Goal: Task Accomplishment & Management: Use online tool/utility

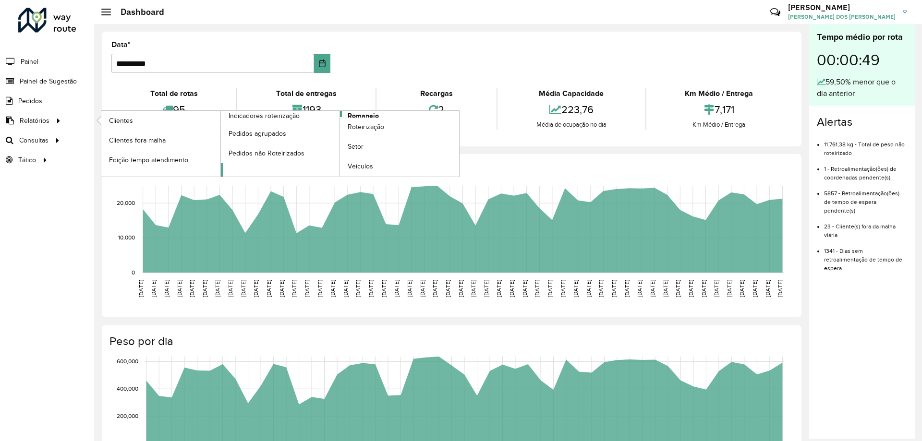
click at [369, 114] on span "Romaneio" at bounding box center [363, 116] width 31 height 10
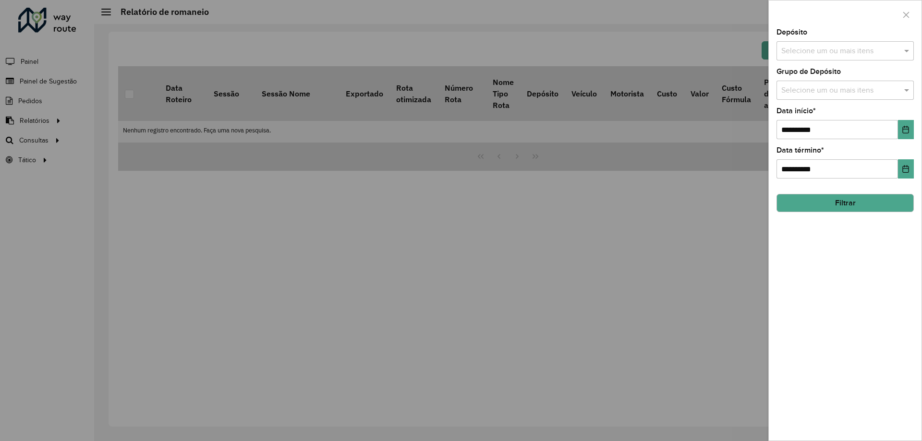
click at [815, 48] on input "text" at bounding box center [840, 52] width 123 height 12
click at [810, 98] on div "CDD Campinas" at bounding box center [845, 99] width 136 height 16
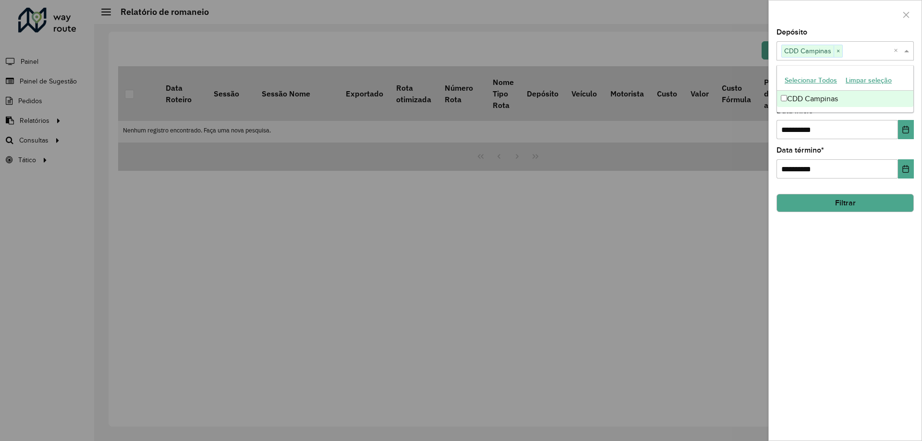
click at [848, 306] on div "**********" at bounding box center [845, 235] width 153 height 412
click at [846, 200] on button "Filtrar" at bounding box center [844, 203] width 137 height 18
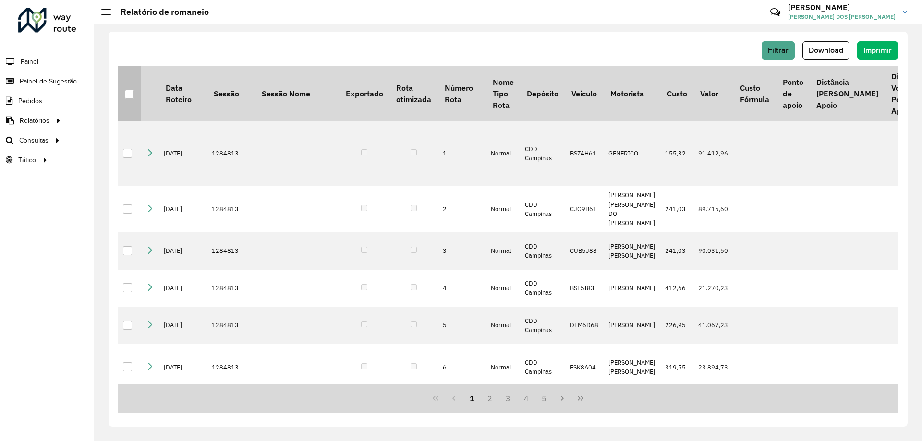
click at [130, 93] on div at bounding box center [129, 94] width 9 height 9
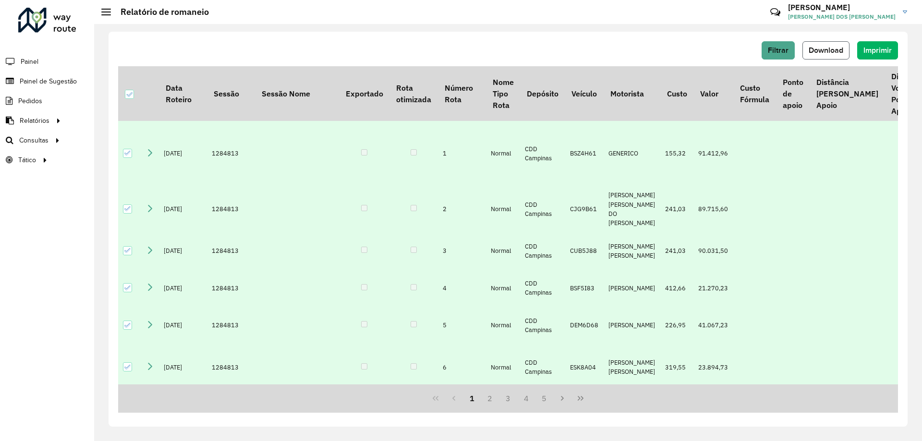
click at [823, 41] on button "Download" at bounding box center [825, 50] width 47 height 18
click at [153, 144] on link "Roteirização" at bounding box center [160, 140] width 118 height 19
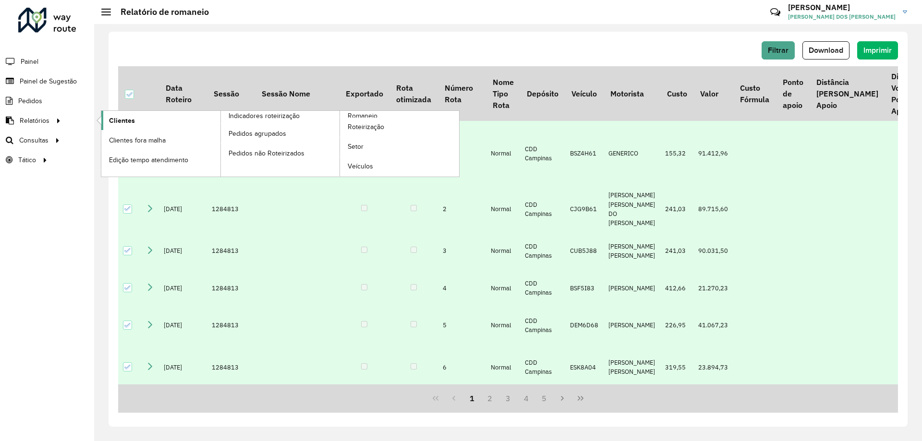
click at [155, 115] on link "Clientes" at bounding box center [160, 120] width 119 height 19
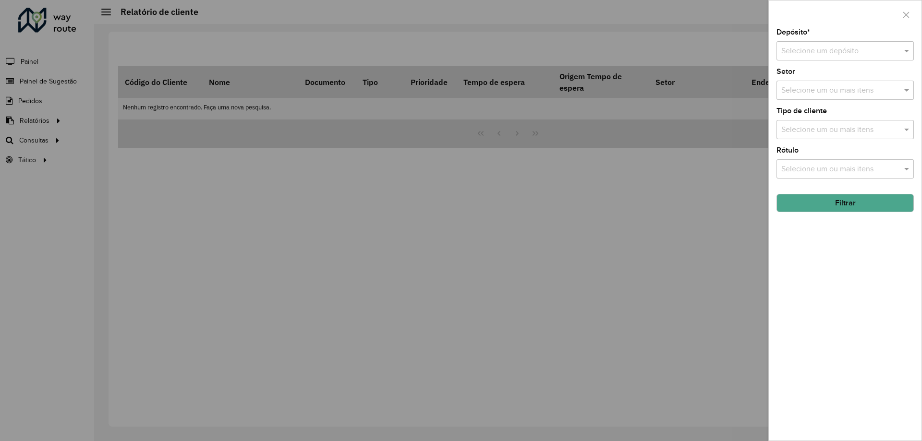
click at [548, 261] on div at bounding box center [461, 220] width 922 height 441
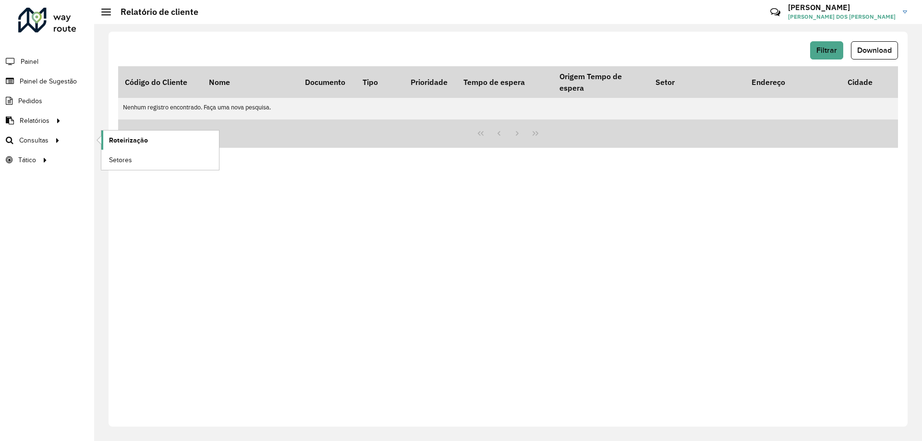
click at [124, 138] on span "Roteirização" at bounding box center [128, 140] width 39 height 10
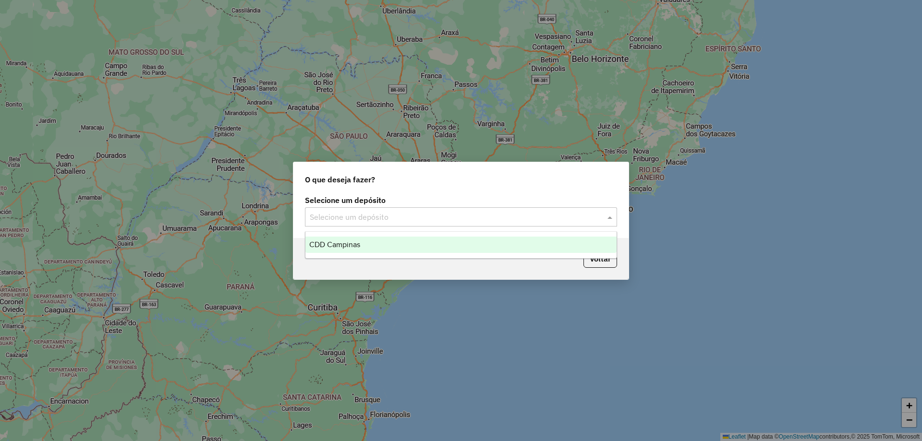
click at [397, 218] on input "text" at bounding box center [451, 218] width 283 height 12
click at [363, 246] on div "CDD Campinas" at bounding box center [460, 245] width 311 height 16
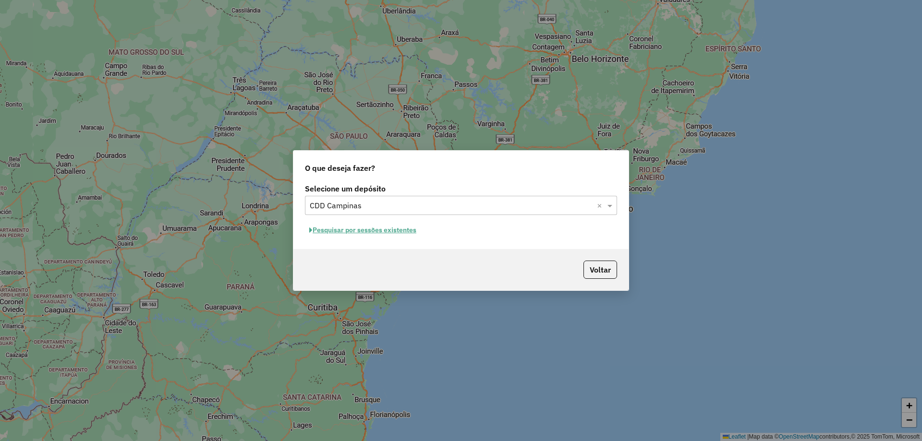
click at [394, 230] on button "Pesquisar por sessões existentes" at bounding box center [363, 230] width 116 height 15
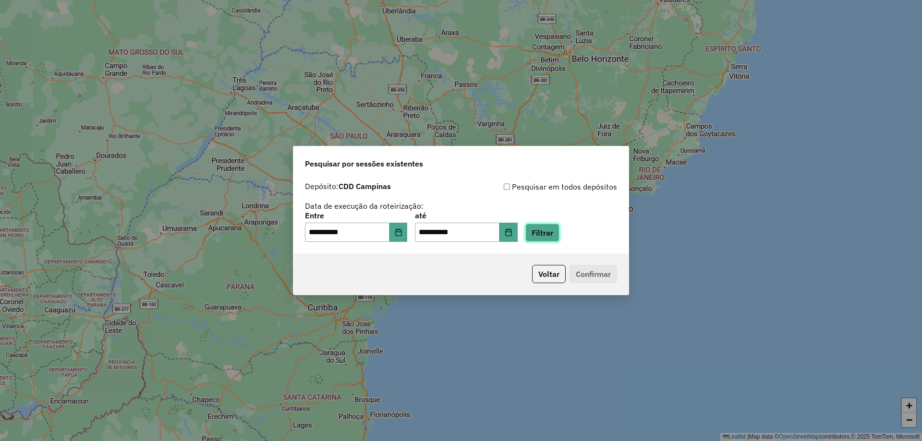
click at [557, 226] on button "Filtrar" at bounding box center [542, 233] width 34 height 18
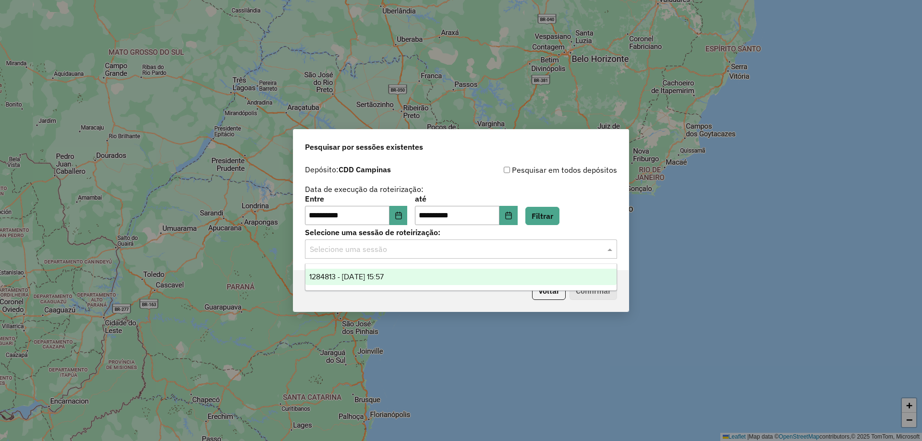
drag, startPoint x: 523, startPoint y: 243, endPoint x: 459, endPoint y: 254, distance: 65.7
click at [521, 244] on input "text" at bounding box center [451, 250] width 283 height 12
click at [427, 277] on div "1284813 - 29/09/2025 15:57" at bounding box center [460, 277] width 311 height 16
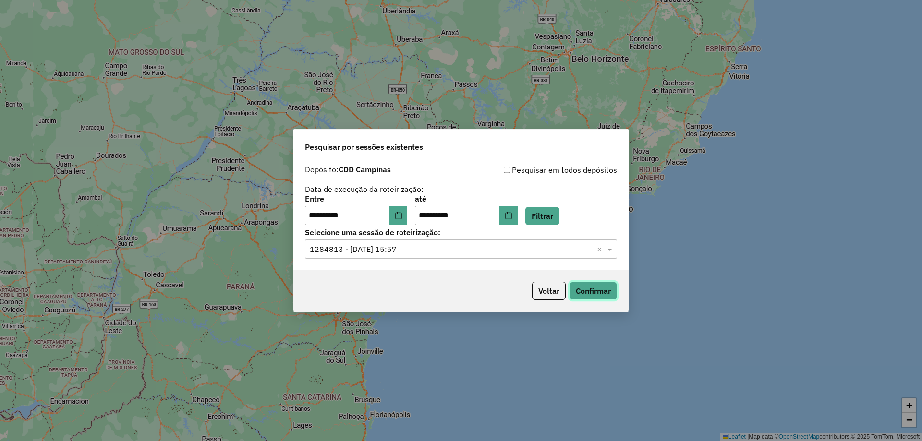
click at [592, 294] on button "Confirmar" at bounding box center [593, 291] width 48 height 18
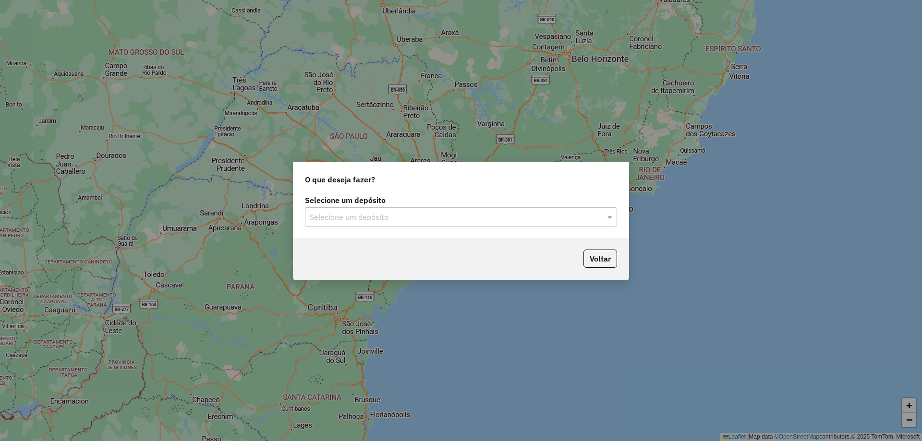
click at [491, 216] on input "text" at bounding box center [451, 218] width 283 height 12
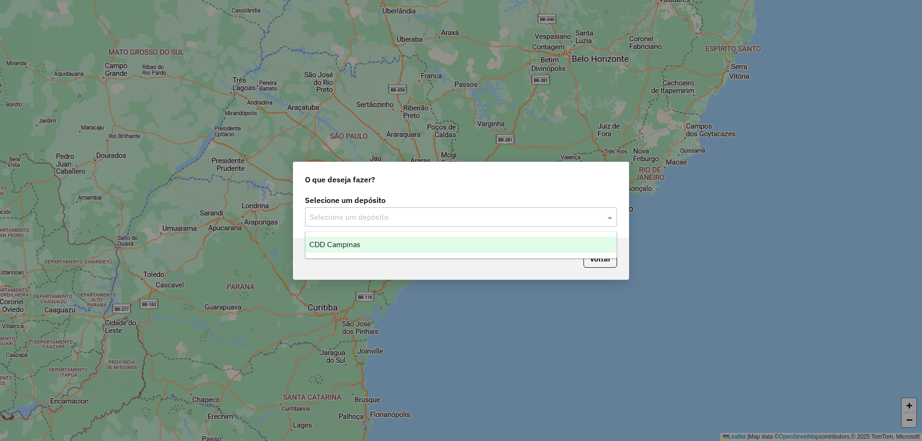
click at [400, 246] on div "CDD Campinas" at bounding box center [460, 245] width 311 height 16
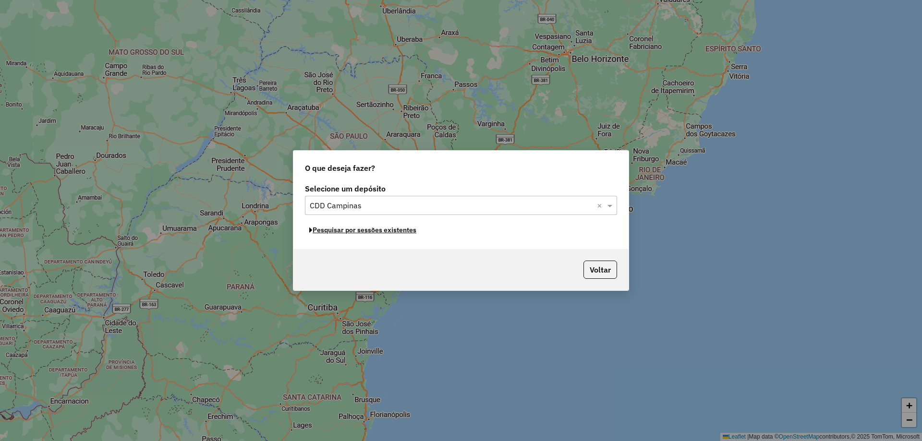
click at [365, 235] on button "Pesquisar por sessões existentes" at bounding box center [363, 230] width 116 height 15
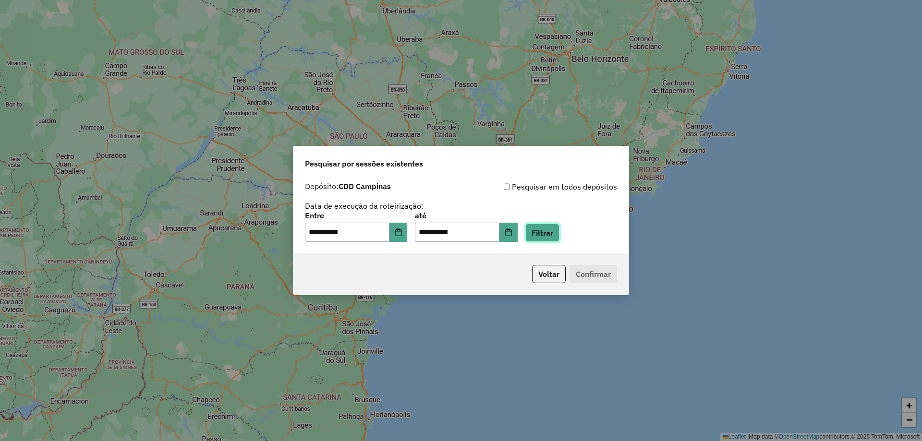
click at [559, 241] on button "Filtrar" at bounding box center [542, 233] width 34 height 18
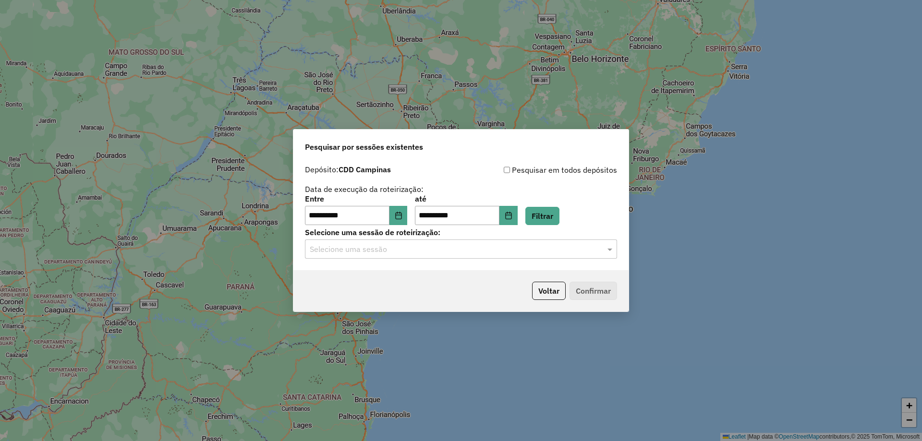
click at [590, 255] on div "Selecione uma sessão" at bounding box center [461, 249] width 312 height 19
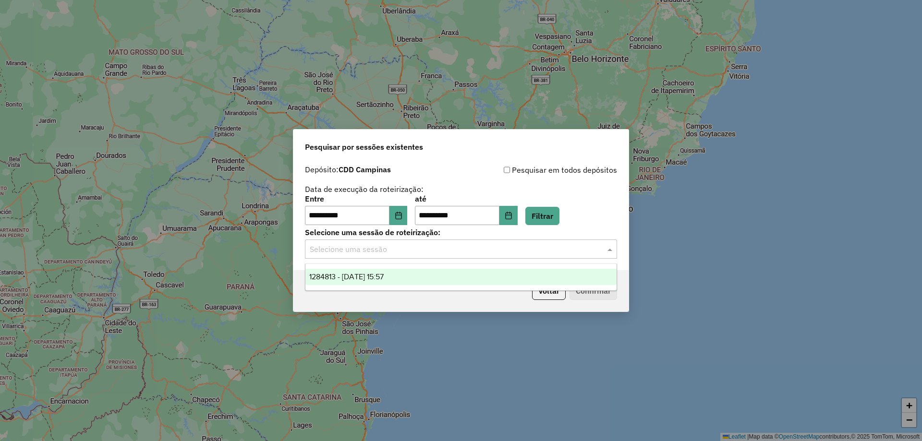
click at [417, 272] on div "1284813 - 29/09/2025 15:57" at bounding box center [460, 277] width 311 height 16
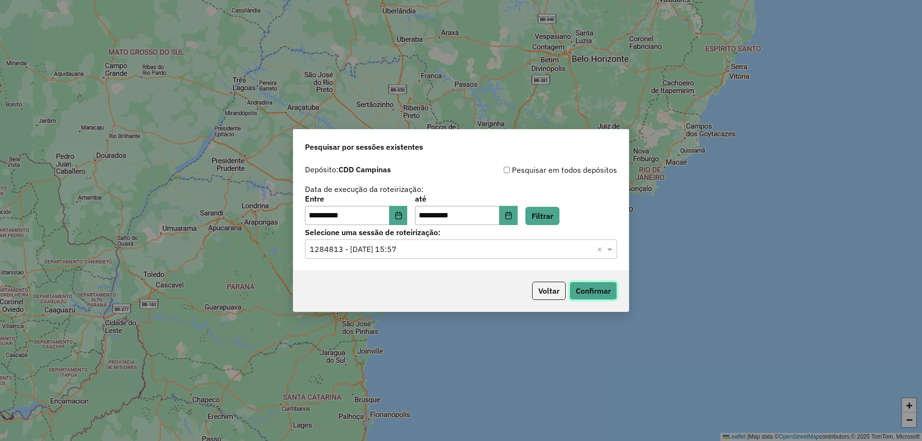
click at [593, 286] on button "Confirmar" at bounding box center [593, 291] width 48 height 18
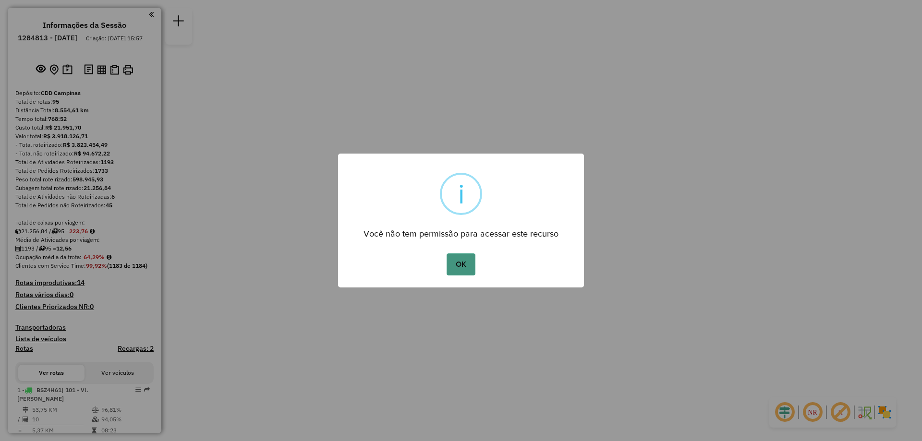
click at [456, 262] on button "OK" at bounding box center [461, 265] width 28 height 22
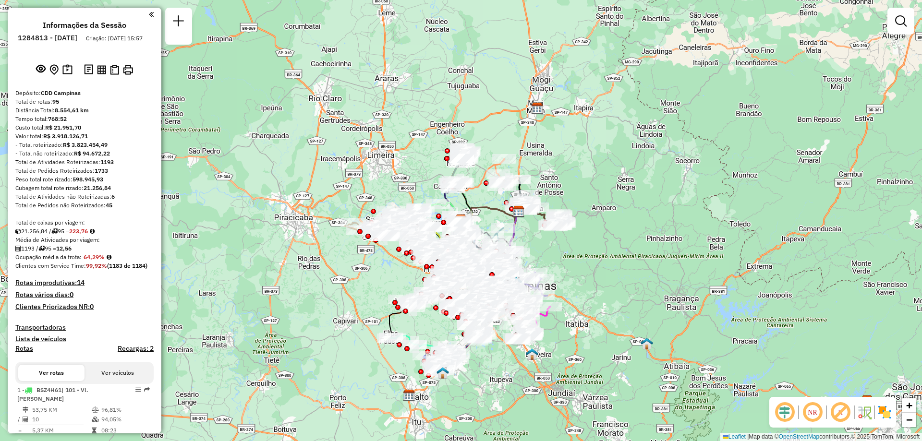
scroll to position [3082, 0]
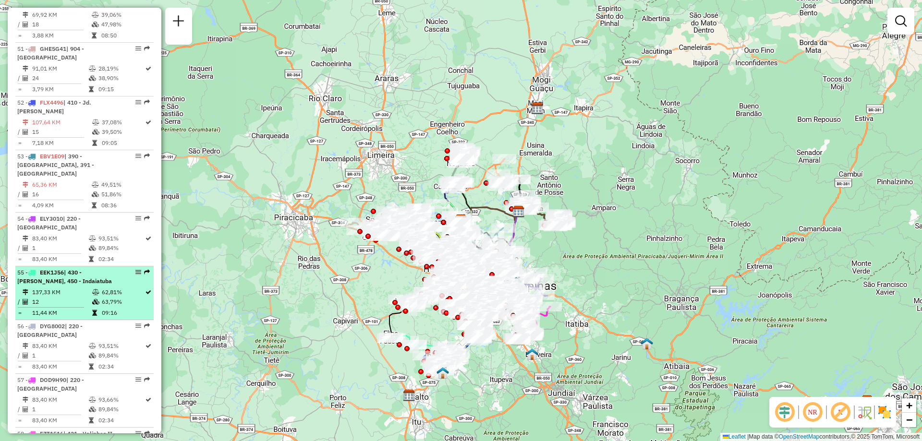
click at [135, 268] on div "55 - EEK1J56 | 430 - [PERSON_NAME], 450 - Indaiatuba" at bounding box center [84, 276] width 134 height 17
select select "**********"
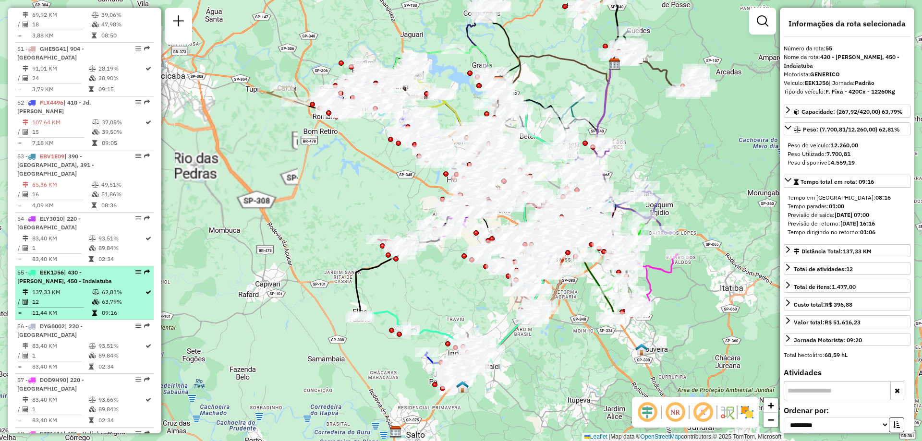
drag, startPoint x: 135, startPoint y: 216, endPoint x: 133, endPoint y: 220, distance: 4.9
click at [130, 269] on div at bounding box center [135, 272] width 29 height 6
click at [135, 269] on em at bounding box center [138, 272] width 6 height 6
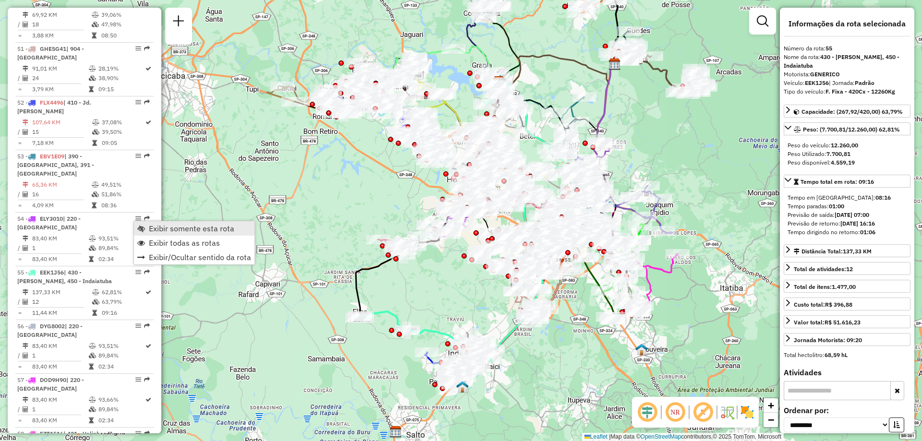
click at [146, 224] on link "Exibir somente esta rota" at bounding box center [194, 228] width 121 height 14
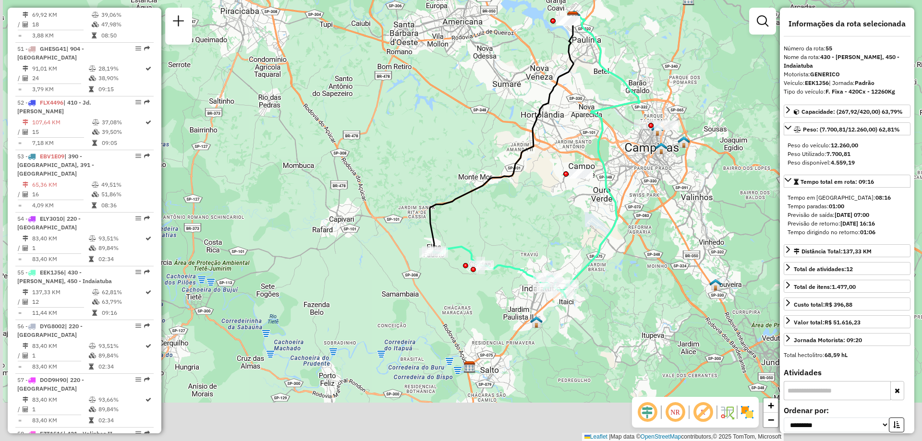
drag, startPoint x: 545, startPoint y: 328, endPoint x: 628, endPoint y: 260, distance: 107.5
click at [628, 260] on div "Janela de atendimento Grade de atendimento Capacidade Transportadoras Veículos …" at bounding box center [461, 220] width 922 height 441
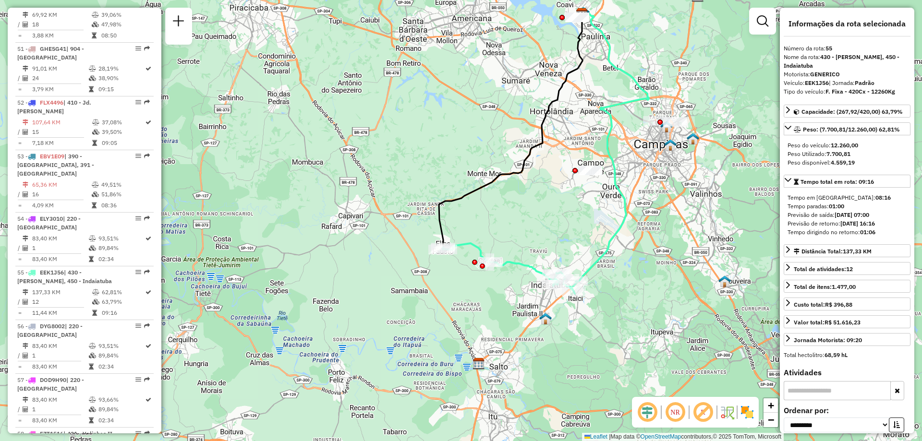
drag, startPoint x: 744, startPoint y: 408, endPoint x: 728, endPoint y: 386, distance: 27.2
click at [745, 408] on img at bounding box center [746, 412] width 15 height 15
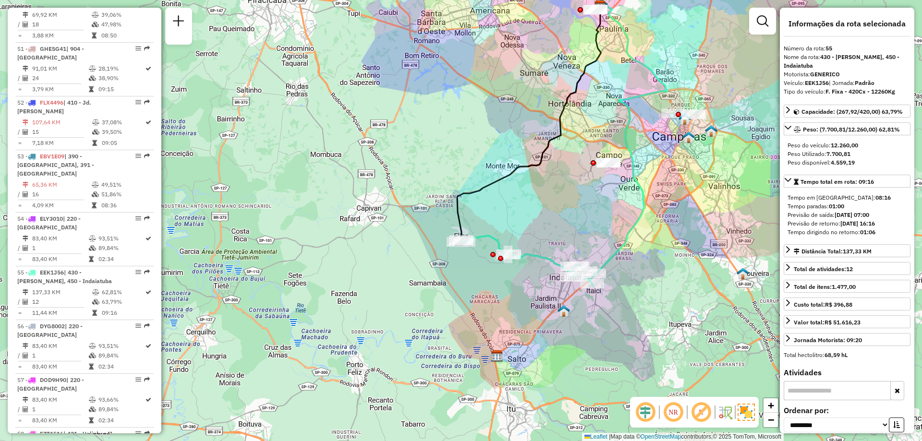
drag, startPoint x: 476, startPoint y: 283, endPoint x: 495, endPoint y: 275, distance: 19.8
click at [495, 275] on div "Janela de atendimento Grade de atendimento Capacidade Transportadoras Veículos …" at bounding box center [461, 220] width 922 height 441
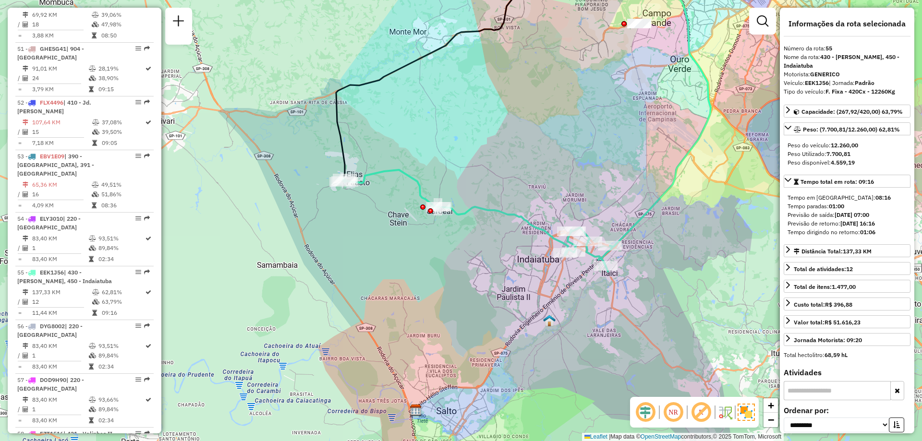
drag, startPoint x: 534, startPoint y: 292, endPoint x: 453, endPoint y: 266, distance: 84.9
click at [453, 266] on div "Janela de atendimento Grade de atendimento Capacidade Transportadoras Veículos …" at bounding box center [461, 220] width 922 height 441
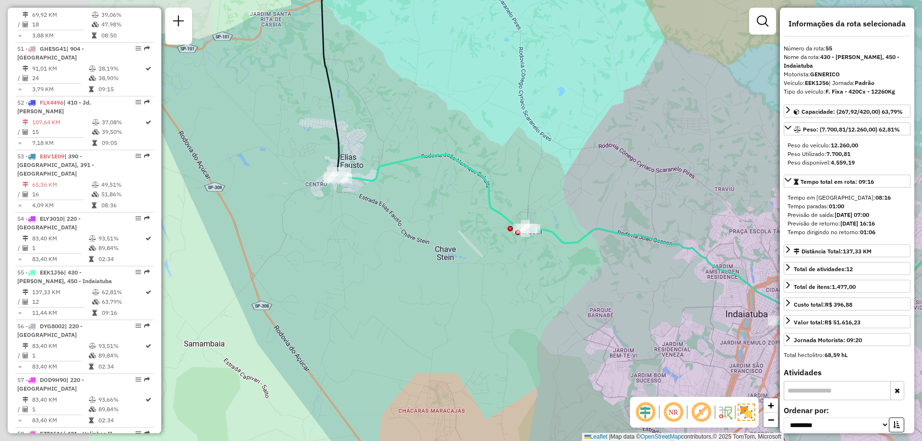
drag, startPoint x: 435, startPoint y: 309, endPoint x: 686, endPoint y: 333, distance: 252.7
click at [686, 333] on div "Janela de atendimento Grade de atendimento Capacidade Transportadoras Veículos …" at bounding box center [461, 220] width 922 height 441
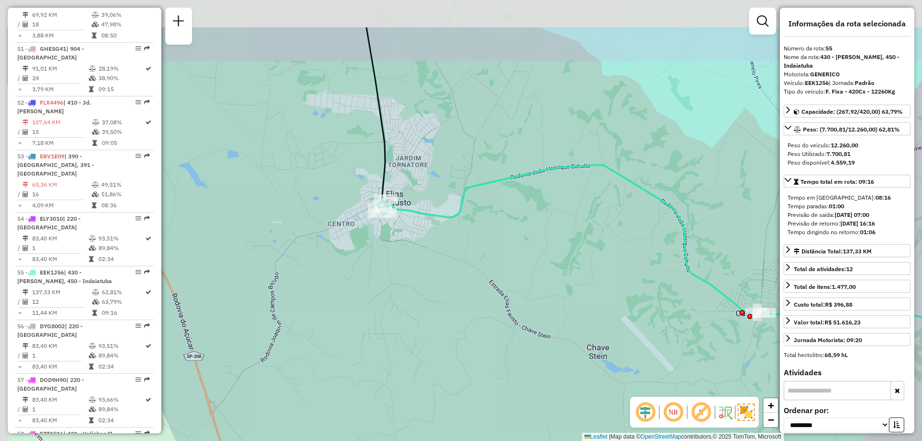
drag, startPoint x: 323, startPoint y: 201, endPoint x: 428, endPoint y: 289, distance: 137.3
click at [428, 289] on div "Janela de atendimento Grade de atendimento Capacidade Transportadoras Veículos …" at bounding box center [461, 220] width 922 height 441
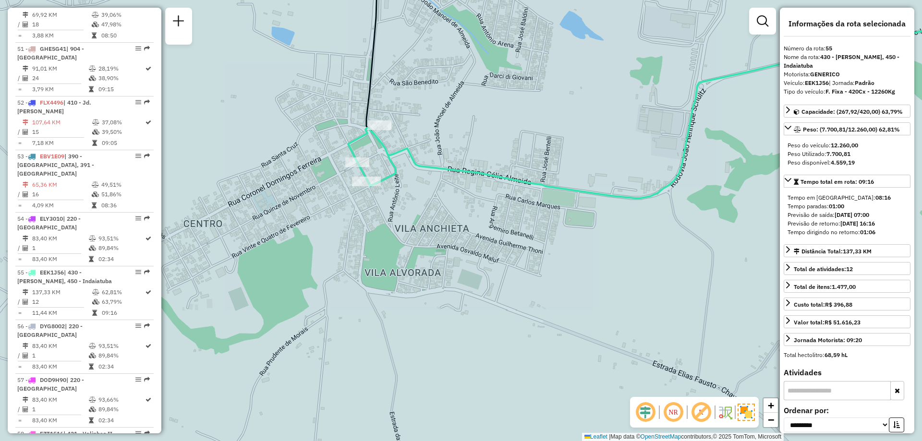
drag, startPoint x: 431, startPoint y: 230, endPoint x: 433, endPoint y: 251, distance: 21.2
click at [433, 251] on div "Janela de atendimento Grade de atendimento Capacidade Transportadoras Veículos …" at bounding box center [461, 220] width 922 height 441
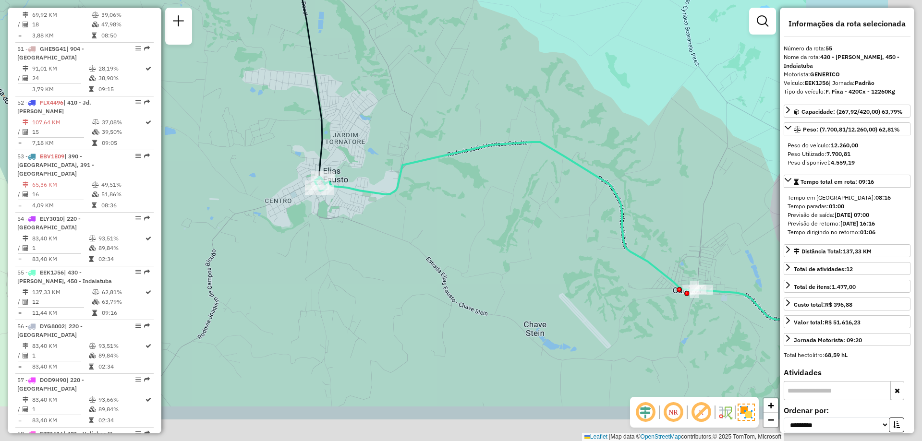
drag, startPoint x: 627, startPoint y: 303, endPoint x: 411, endPoint y: 184, distance: 246.5
click at [419, 205] on div "Janela de atendimento Grade de atendimento Capacidade Transportadoras Veículos …" at bounding box center [461, 220] width 922 height 441
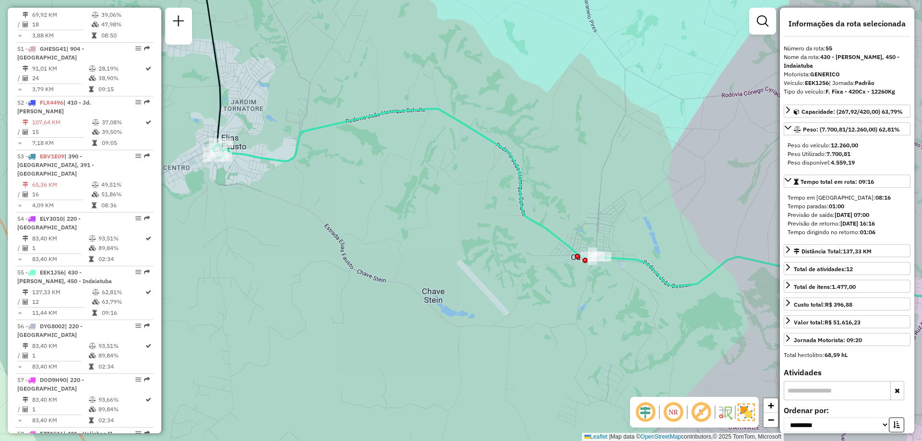
drag, startPoint x: 661, startPoint y: 261, endPoint x: 613, endPoint y: 264, distance: 48.1
click at [613, 264] on icon at bounding box center [603, 225] width 781 height 232
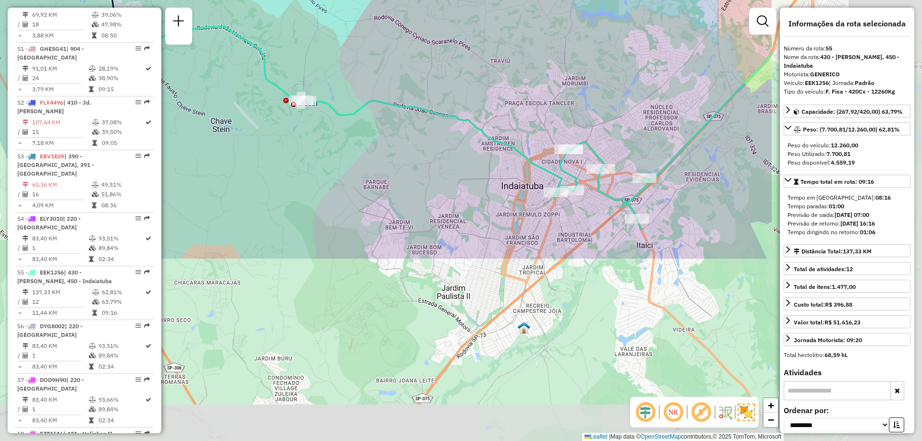
drag, startPoint x: 699, startPoint y: 347, endPoint x: 456, endPoint y: 121, distance: 331.9
click at [456, 121] on icon at bounding box center [380, 127] width 539 height 203
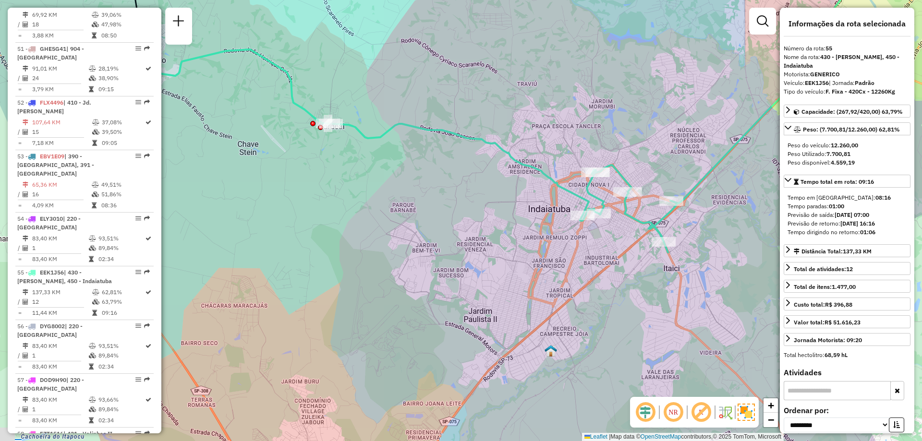
drag, startPoint x: 499, startPoint y: 96, endPoint x: 535, endPoint y: 130, distance: 49.6
click at [535, 129] on div "Janela de atendimento Grade de atendimento Capacidade Transportadoras Veículos …" at bounding box center [461, 220] width 922 height 441
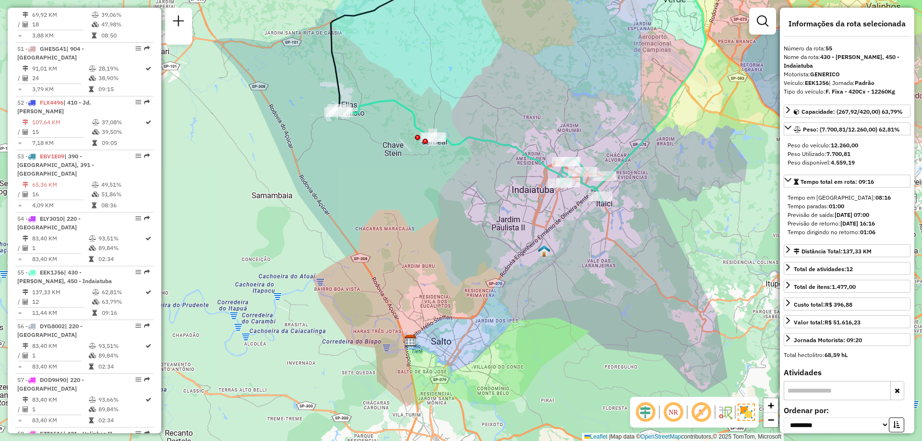
drag, startPoint x: 513, startPoint y: 130, endPoint x: 510, endPoint y: 136, distance: 6.7
click at [510, 136] on div "Janela de atendimento Grade de atendimento Capacidade Transportadoras Veículos …" at bounding box center [461, 220] width 922 height 441
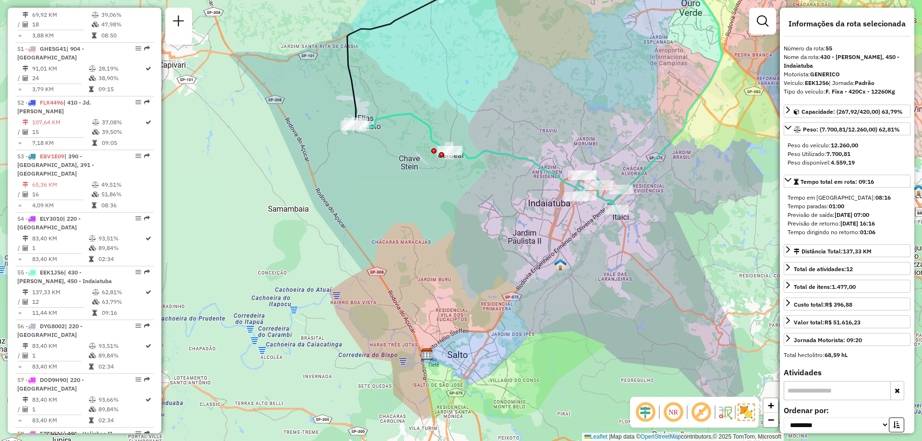
drag, startPoint x: 480, startPoint y: 109, endPoint x: 496, endPoint y: 123, distance: 21.1
click at [496, 123] on div "Janela de atendimento Grade de atendimento Capacidade Transportadoras Veículos …" at bounding box center [461, 220] width 922 height 441
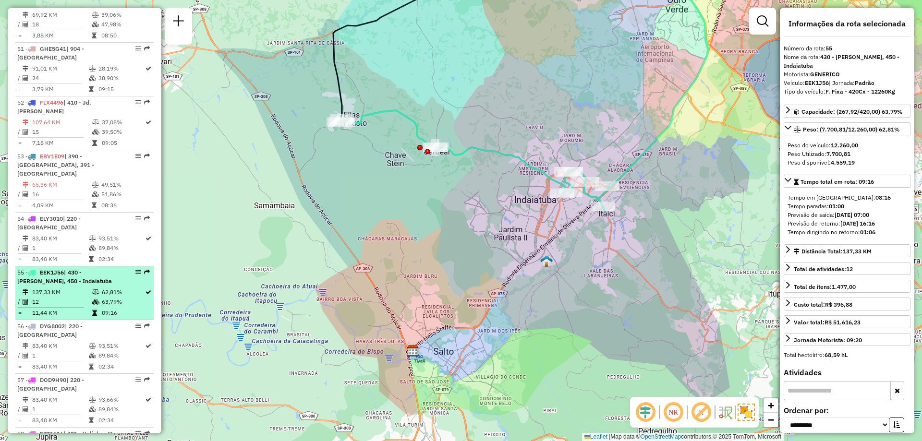
click at [132, 269] on div at bounding box center [135, 272] width 29 height 6
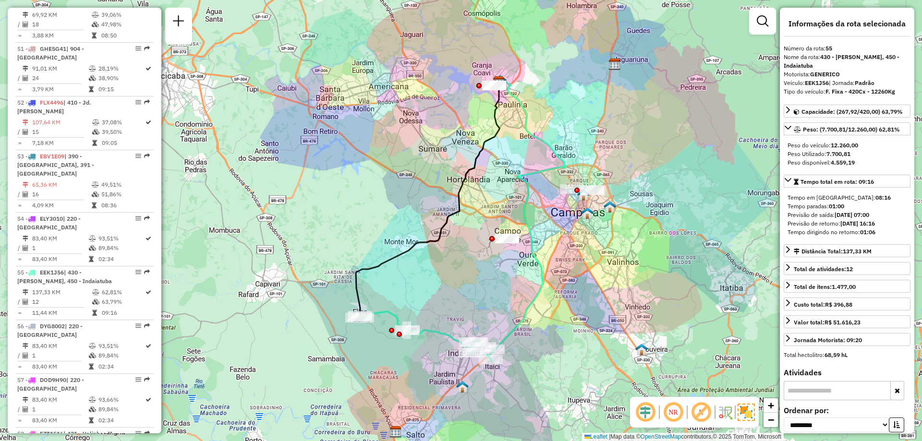
drag, startPoint x: 132, startPoint y: 220, endPoint x: 177, endPoint y: 222, distance: 45.2
click at [108, 268] on div "55 - EEK1J56 | 430 - [PERSON_NAME], 450 - Indaiatuba" at bounding box center [68, 276] width 102 height 17
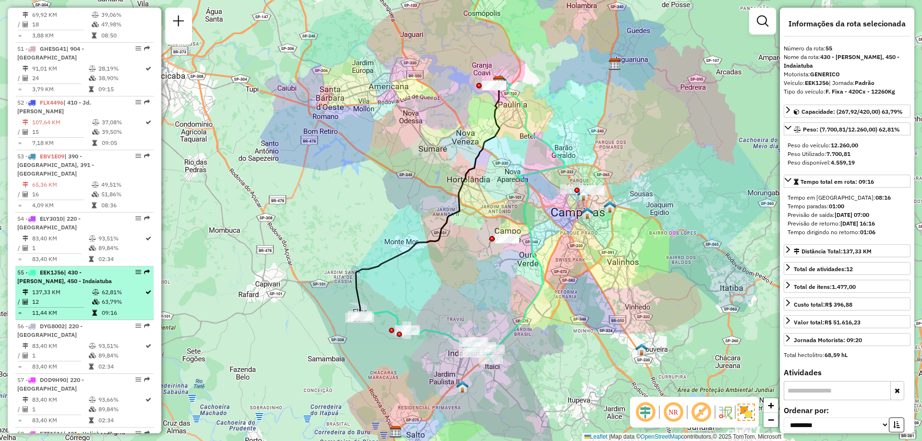
click at [138, 269] on em at bounding box center [138, 272] width 6 height 6
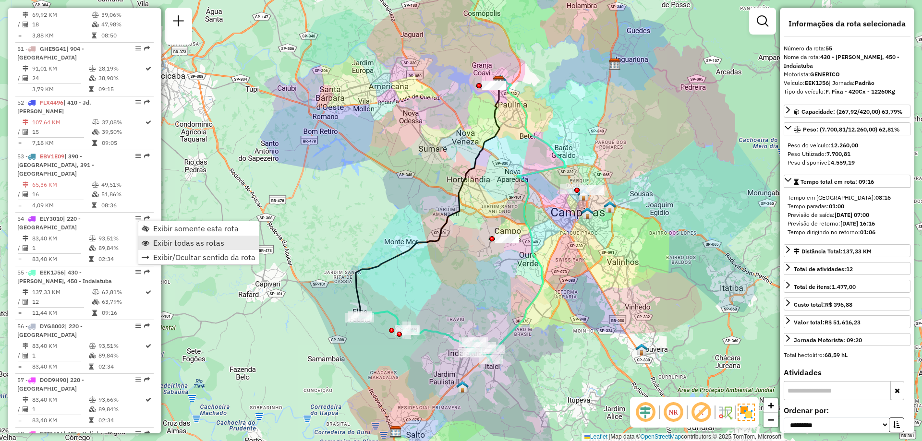
click at [152, 237] on link "Exibir todas as rotas" at bounding box center [198, 243] width 121 height 14
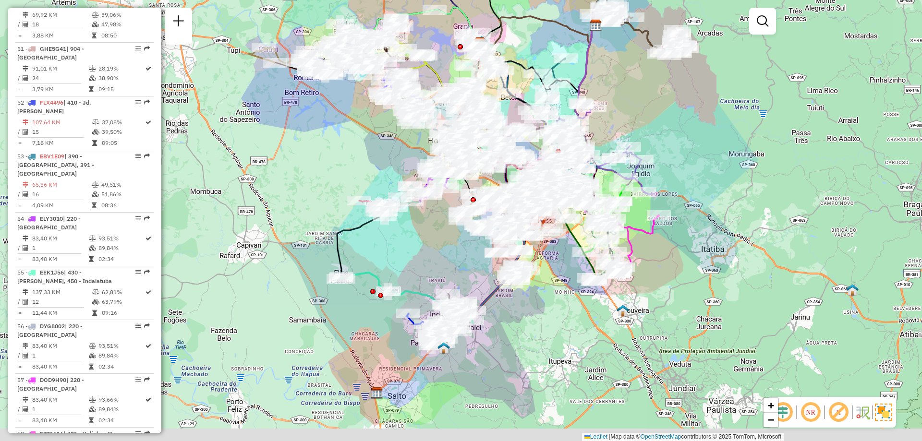
drag, startPoint x: 410, startPoint y: 353, endPoint x: 379, endPoint y: 286, distance: 73.7
click at [380, 286] on div "Rota 55 - Placa EEK1J56 66506402 - IRMAOS MELIKARDI LTD Janela de atendimento G…" at bounding box center [461, 220] width 922 height 441
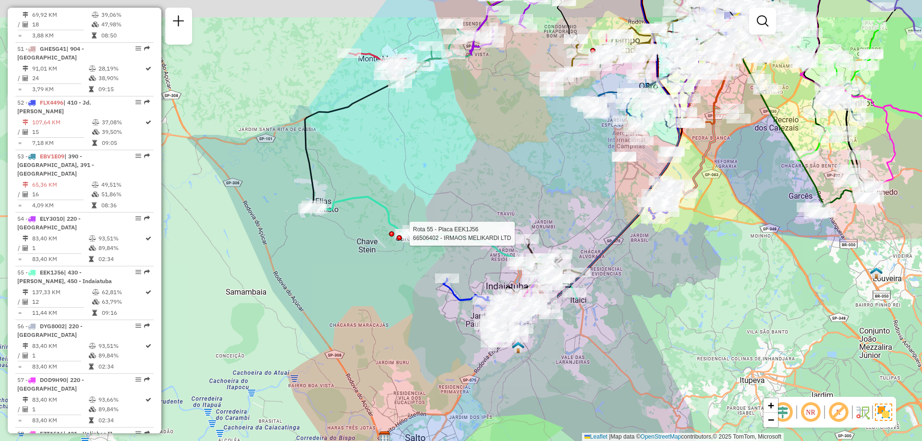
drag, startPoint x: 326, startPoint y: 281, endPoint x: 386, endPoint y: 308, distance: 65.3
click at [386, 308] on div "Rota 55 - Placa EEK1J56 66506402 - IRMAOS MELIKARDI LTD Janela de atendimento G…" at bounding box center [461, 220] width 922 height 441
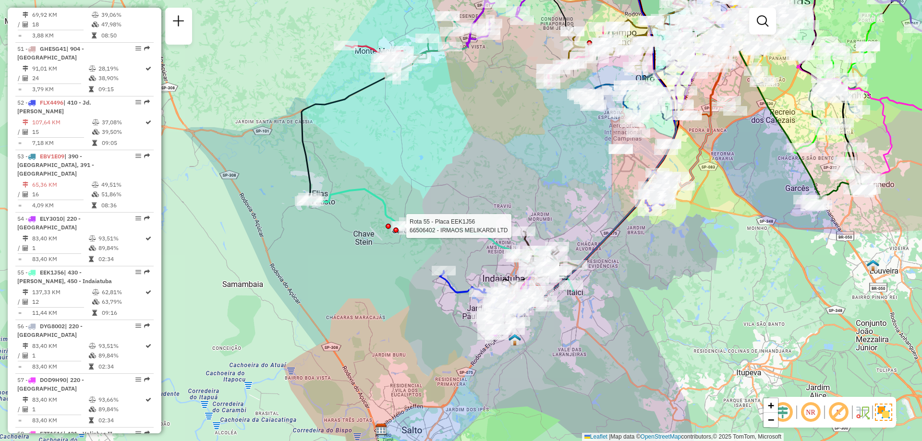
drag, startPoint x: 695, startPoint y: 325, endPoint x: 689, endPoint y: 316, distance: 10.6
click at [689, 316] on div "Rota 55 - Placa EEK1J56 66506402 - IRMAOS MELIKARDI LTD Janela de atendimento G…" at bounding box center [461, 220] width 922 height 441
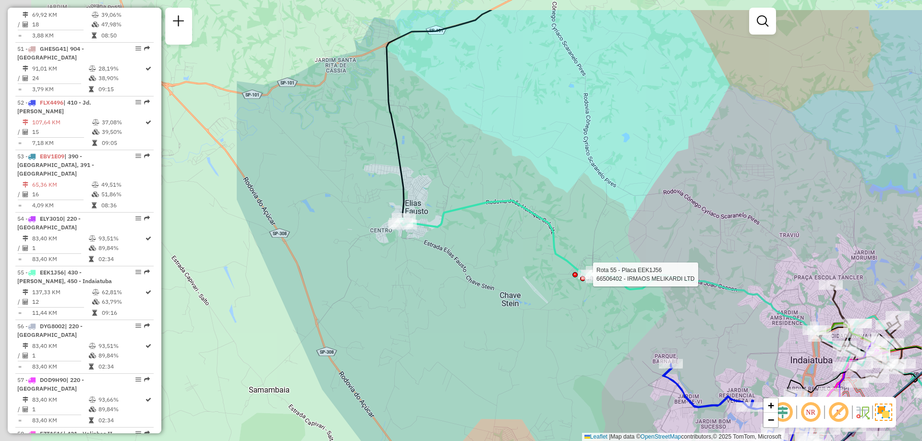
drag, startPoint x: 360, startPoint y: 180, endPoint x: 689, endPoint y: 234, distance: 333.3
click at [689, 234] on div "Rota 55 - Placa EEK1J56 66506402 - IRMAOS MELIKARDI LTD Janela de atendimento G…" at bounding box center [461, 220] width 922 height 441
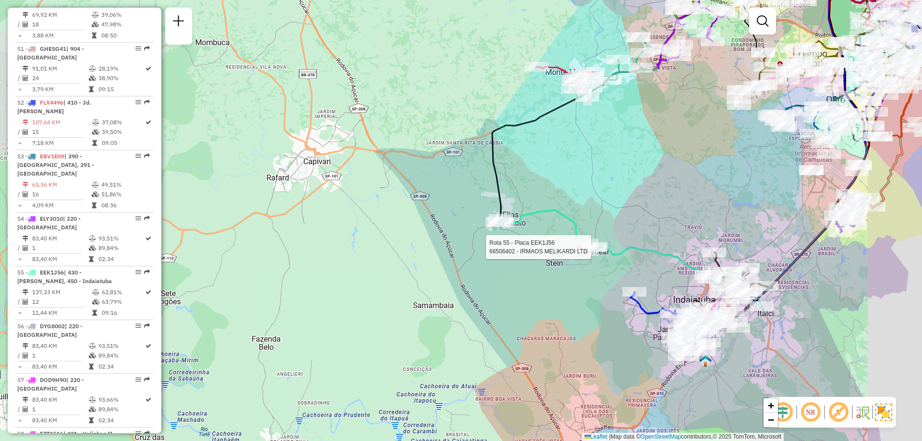
drag, startPoint x: 758, startPoint y: 256, endPoint x: 674, endPoint y: 237, distance: 86.2
click at [674, 237] on div "Rota 55 - Placa EEK1J56 66506402 - IRMAOS MELIKARDI LTD Janela de atendimento G…" at bounding box center [461, 220] width 922 height 441
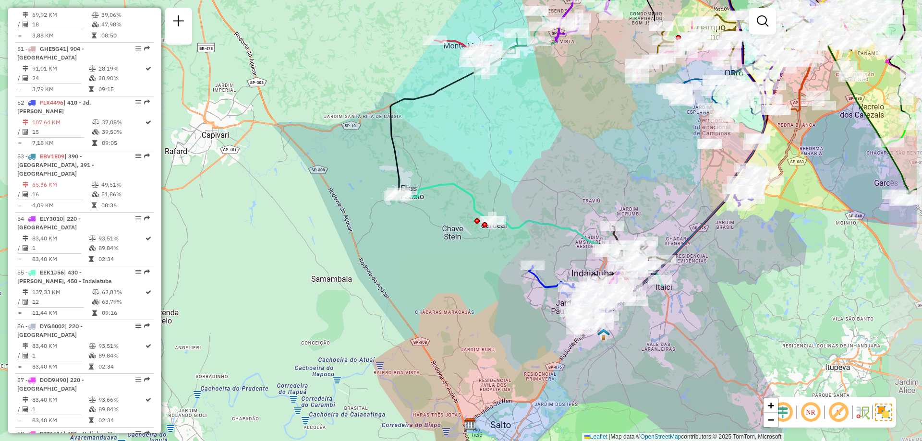
drag, startPoint x: 635, startPoint y: 266, endPoint x: 537, endPoint y: 241, distance: 100.7
click at [537, 241] on div "Janela de atendimento Grade de atendimento Capacidade Transportadoras Veículos …" at bounding box center [461, 220] width 922 height 441
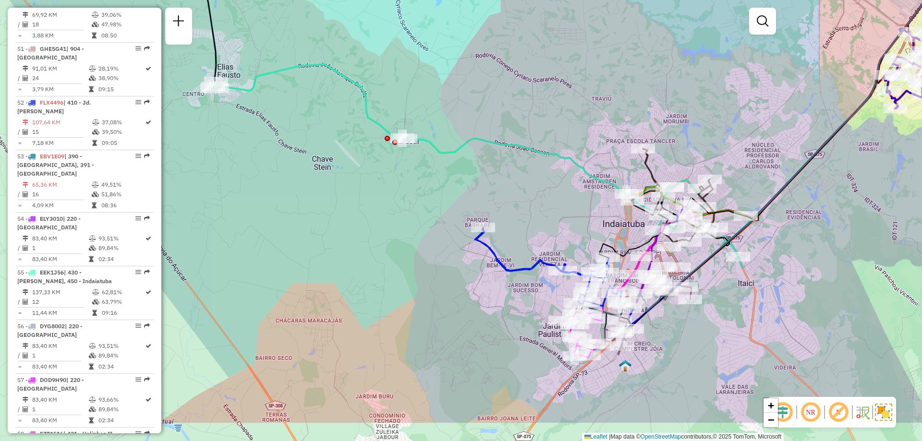
drag, startPoint x: 537, startPoint y: 241, endPoint x: 492, endPoint y: 178, distance: 78.1
click at [492, 178] on div "Janela de atendimento Grade de atendimento Capacidade Transportadoras Veículos …" at bounding box center [461, 220] width 922 height 441
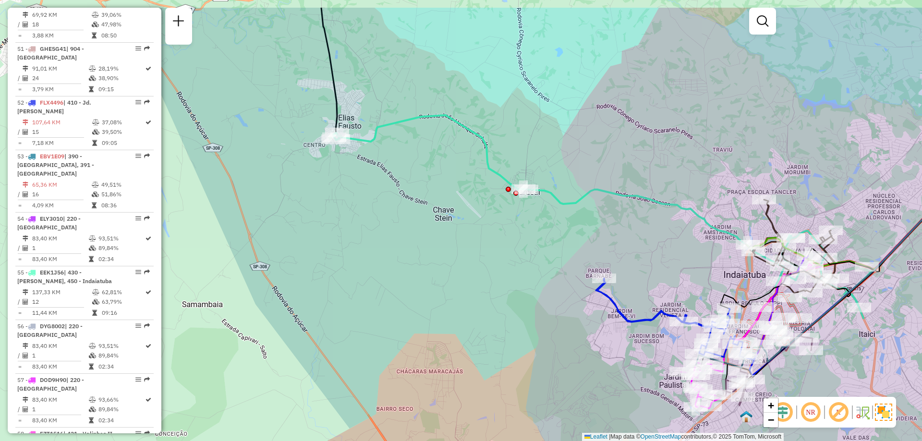
drag, startPoint x: 492, startPoint y: 178, endPoint x: 614, endPoint y: 230, distance: 132.5
click at [614, 230] on div "Janela de atendimento Grade de atendimento Capacidade Transportadoras Veículos …" at bounding box center [461, 220] width 922 height 441
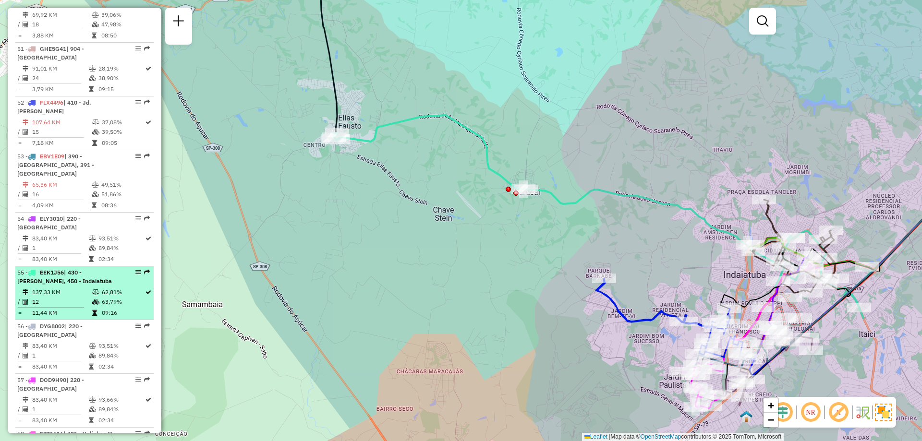
select select "**********"
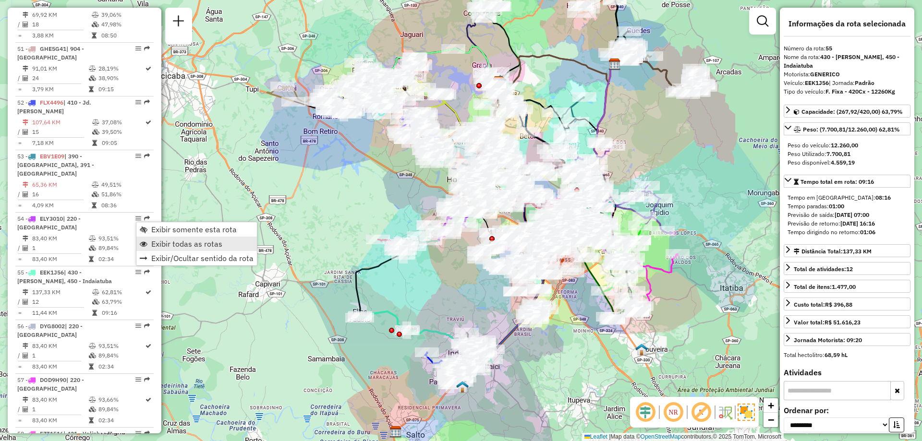
click at [158, 244] on span "Exibir todas as rotas" at bounding box center [186, 244] width 71 height 8
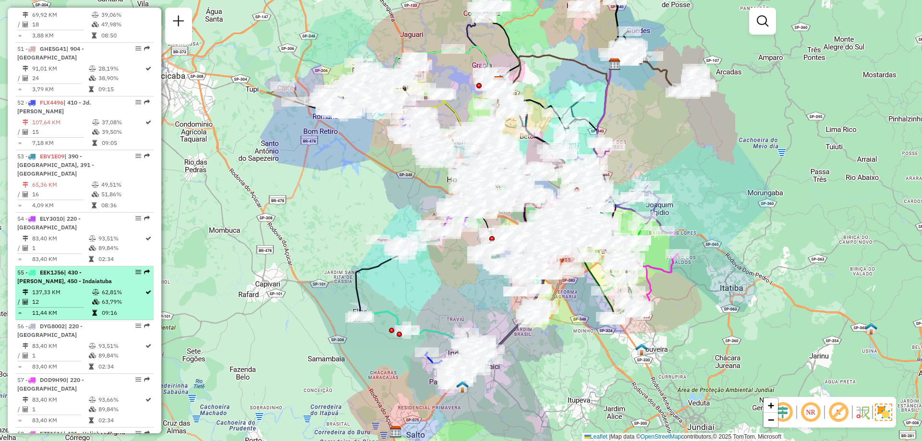
click at [135, 269] on em at bounding box center [138, 272] width 6 height 6
select select "**********"
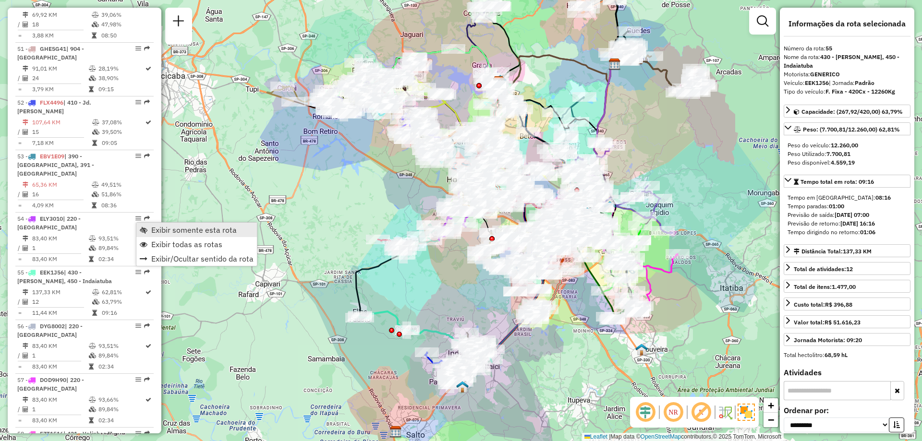
click at [140, 226] on span "Exibir somente esta rota" at bounding box center [144, 230] width 8 height 8
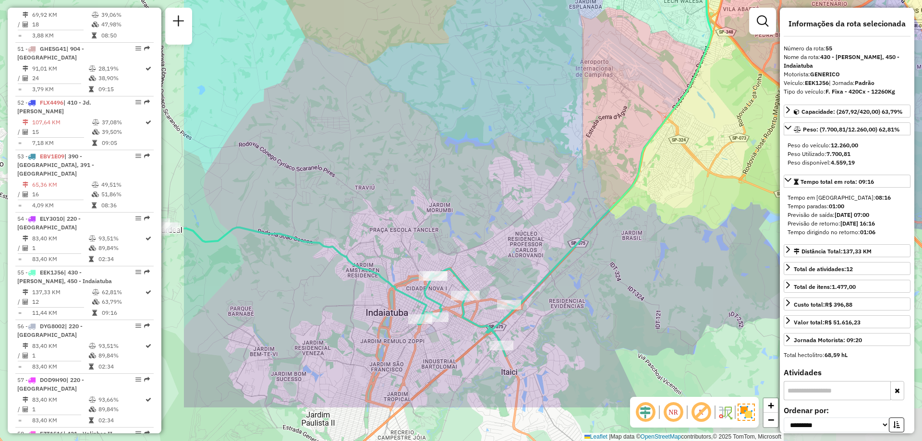
drag, startPoint x: 450, startPoint y: 335, endPoint x: 726, endPoint y: 257, distance: 286.8
click at [726, 257] on div "Janela de atendimento Grade de atendimento Capacidade Transportadoras Veículos …" at bounding box center [461, 220] width 922 height 441
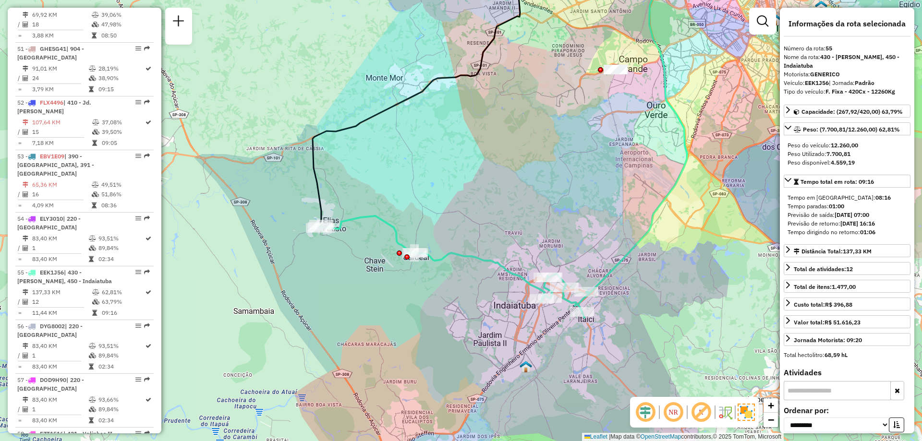
drag, startPoint x: 463, startPoint y: 233, endPoint x: 544, endPoint y: 244, distance: 81.0
click at [544, 244] on div "Janela de atendimento Grade de atendimento Capacidade Transportadoras Veículos …" at bounding box center [461, 220] width 922 height 441
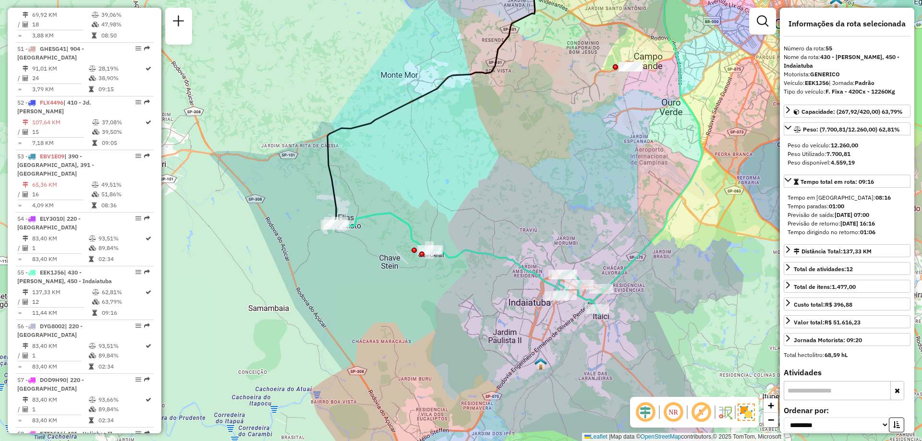
drag, startPoint x: 575, startPoint y: 243, endPoint x: 590, endPoint y: 241, distance: 15.2
click at [590, 241] on div "Janela de atendimento Grade de atendimento Capacidade Transportadoras Veículos …" at bounding box center [461, 220] width 922 height 441
